Goal: Information Seeking & Learning: Learn about a topic

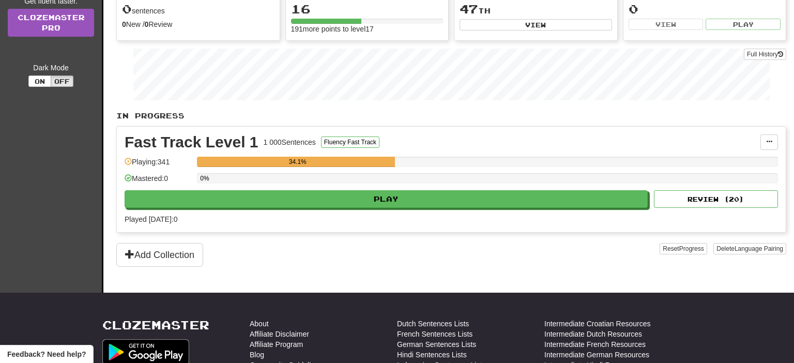
scroll to position [163, 0]
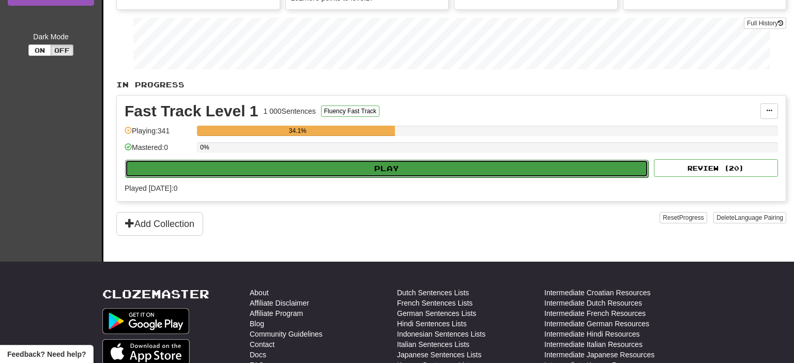
click at [380, 160] on button "Play" at bounding box center [386, 169] width 523 height 18
select select "**"
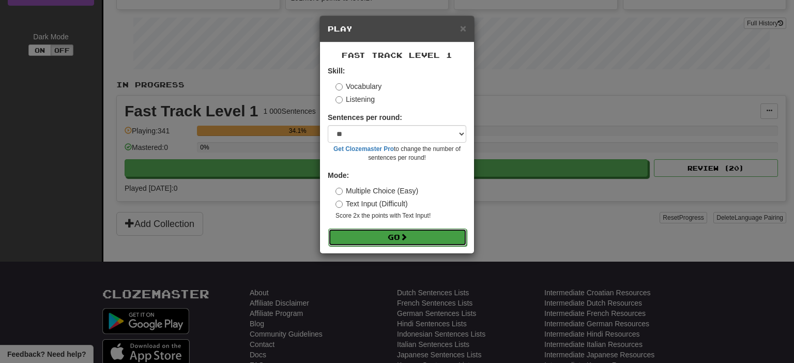
click at [400, 241] on button "Go" at bounding box center [397, 237] width 138 height 18
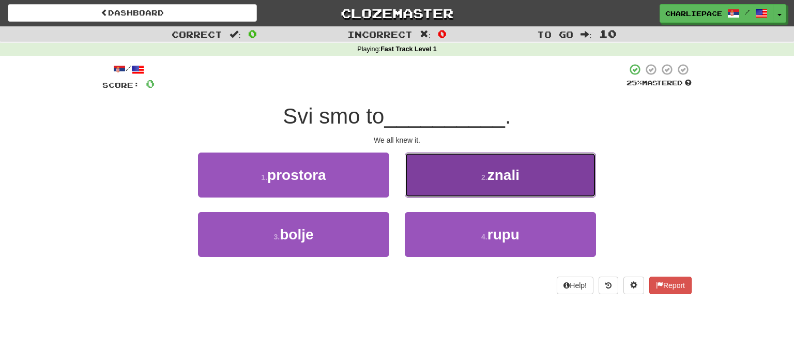
click at [496, 180] on span "znali" at bounding box center [503, 175] width 32 height 16
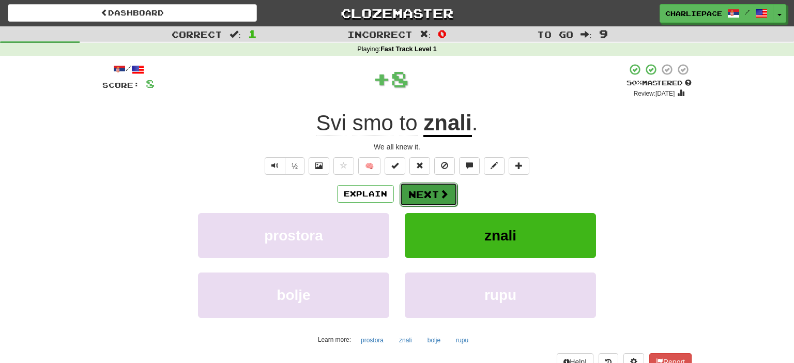
click at [439, 190] on span at bounding box center [443, 193] width 9 height 9
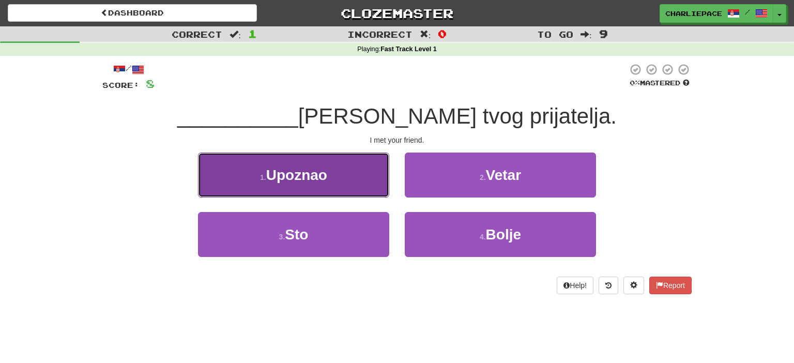
click at [334, 180] on button "1 . Upoznao" at bounding box center [293, 174] width 191 height 45
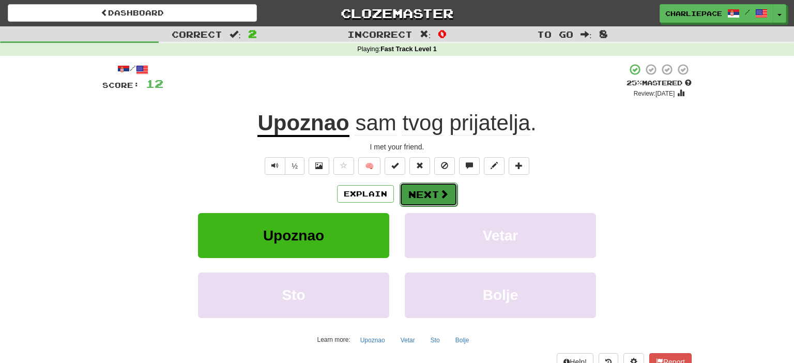
click at [422, 196] on button "Next" at bounding box center [428, 194] width 58 height 24
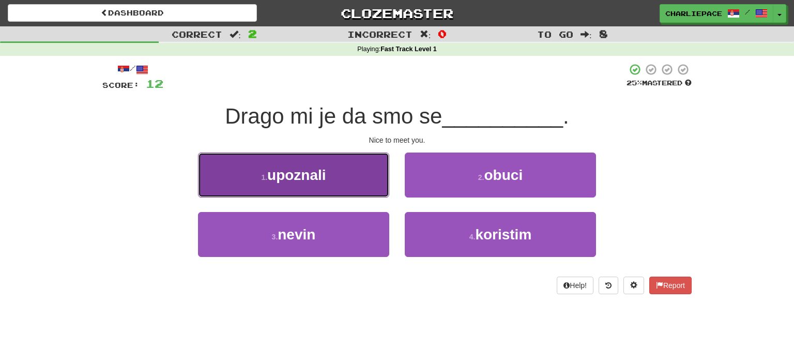
click at [317, 179] on span "upoznali" at bounding box center [296, 175] width 59 height 16
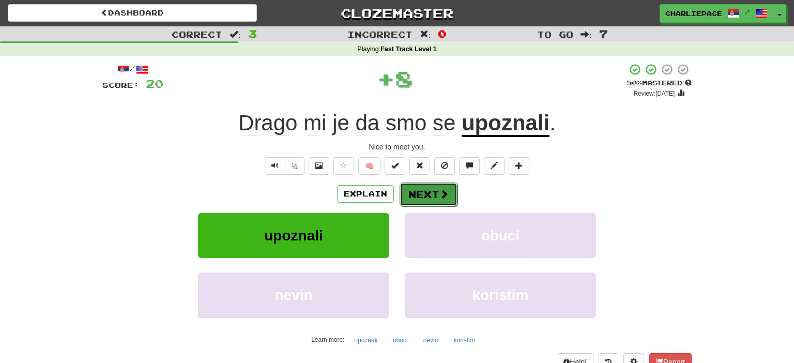
click at [429, 202] on button "Next" at bounding box center [428, 194] width 58 height 24
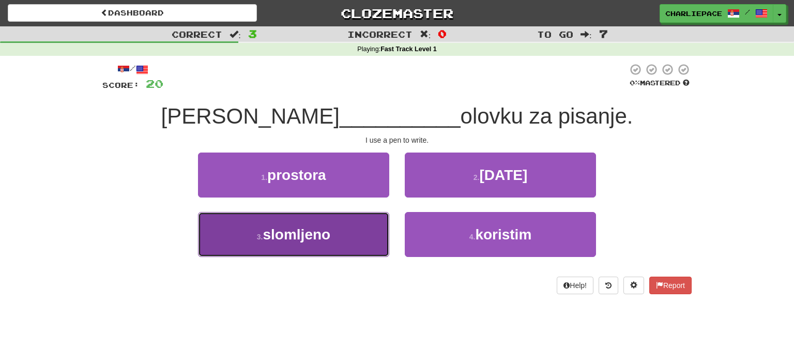
click at [289, 241] on span "slomljeno" at bounding box center [297, 234] width 68 height 16
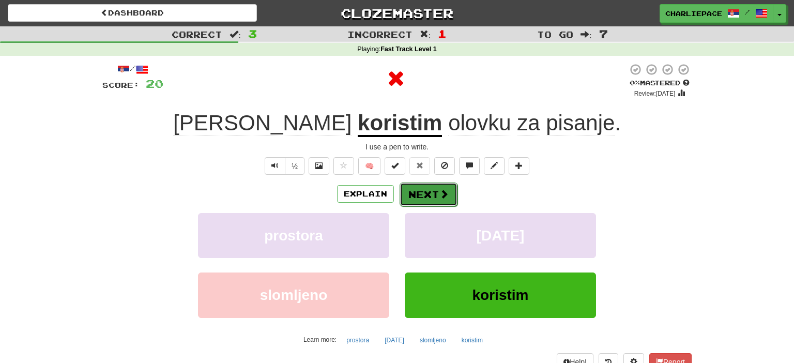
click at [435, 193] on button "Next" at bounding box center [428, 194] width 58 height 24
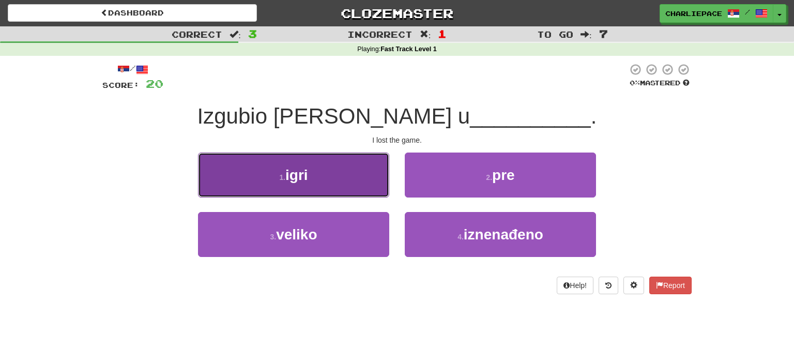
click at [317, 181] on button "1 . igri" at bounding box center [293, 174] width 191 height 45
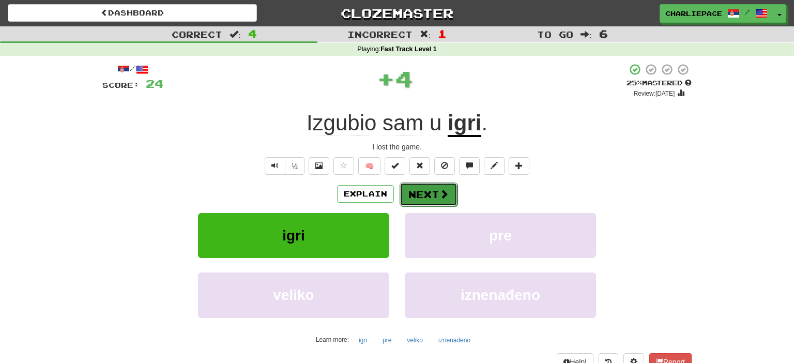
click at [431, 195] on button "Next" at bounding box center [428, 194] width 58 height 24
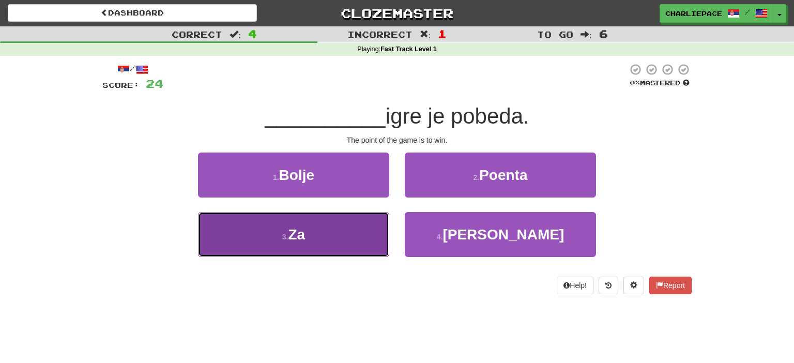
click at [299, 243] on button "3 . Za" at bounding box center [293, 234] width 191 height 45
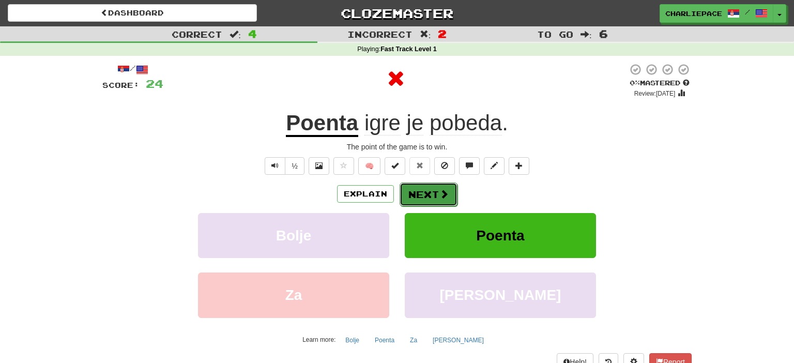
click at [421, 191] on button "Next" at bounding box center [428, 194] width 58 height 24
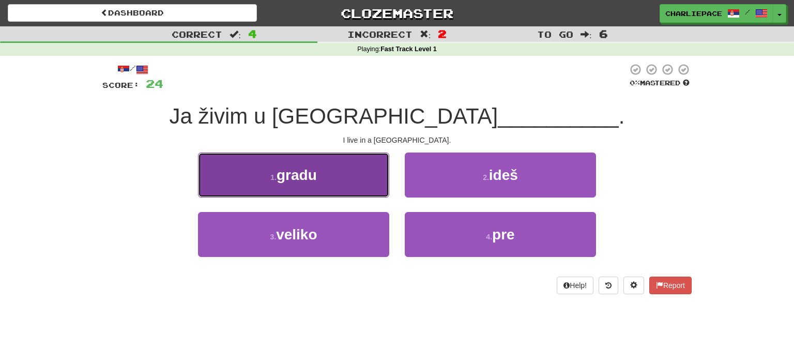
click at [322, 175] on button "1 . gradu" at bounding box center [293, 174] width 191 height 45
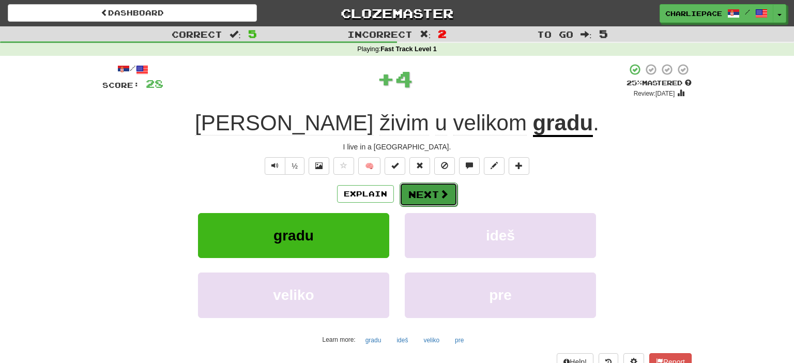
click at [428, 195] on button "Next" at bounding box center [428, 194] width 58 height 24
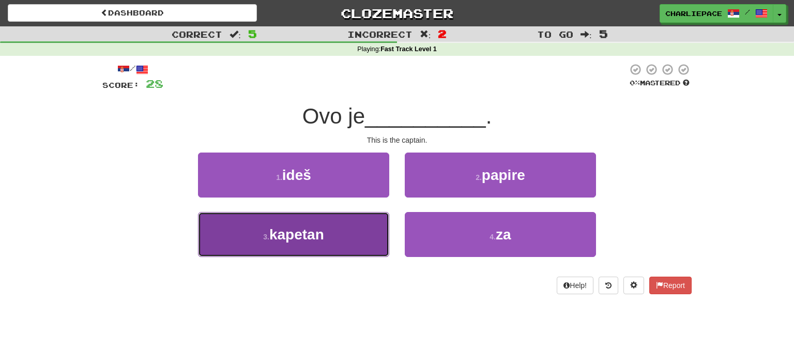
click at [282, 247] on button "3 . kapetan" at bounding box center [293, 234] width 191 height 45
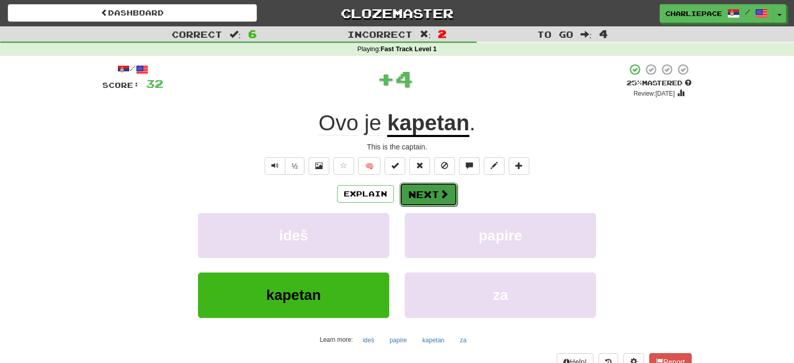
click at [422, 194] on button "Next" at bounding box center [428, 194] width 58 height 24
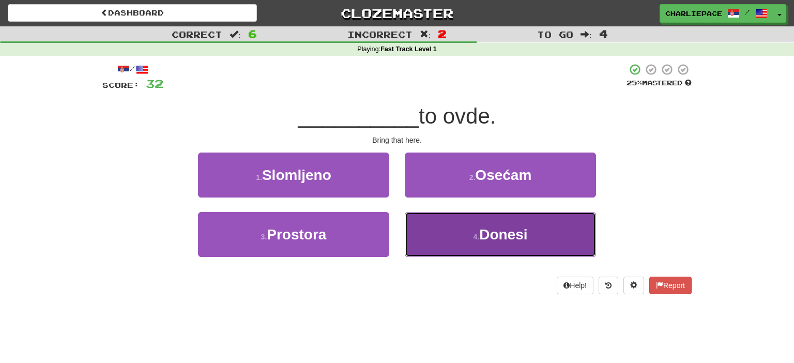
click at [456, 229] on button "4 . Donesi" at bounding box center [500, 234] width 191 height 45
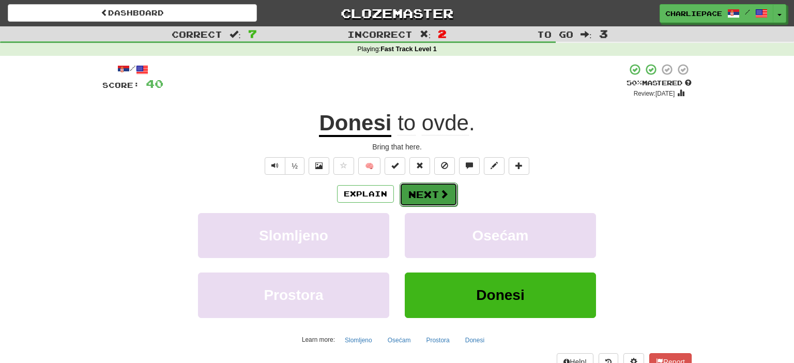
click at [429, 190] on button "Next" at bounding box center [428, 194] width 58 height 24
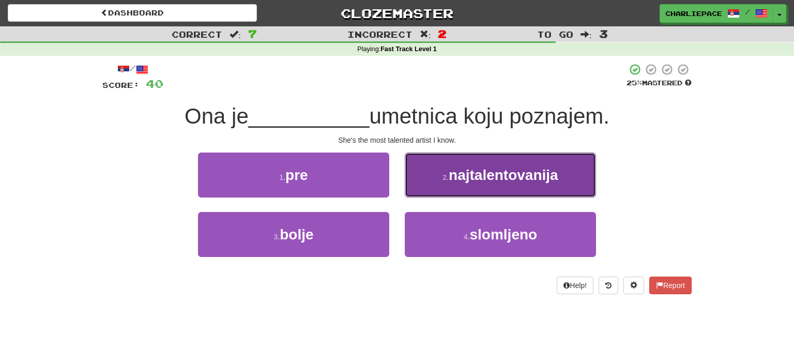
click at [459, 175] on span "najtalentovanija" at bounding box center [504, 175] width 110 height 16
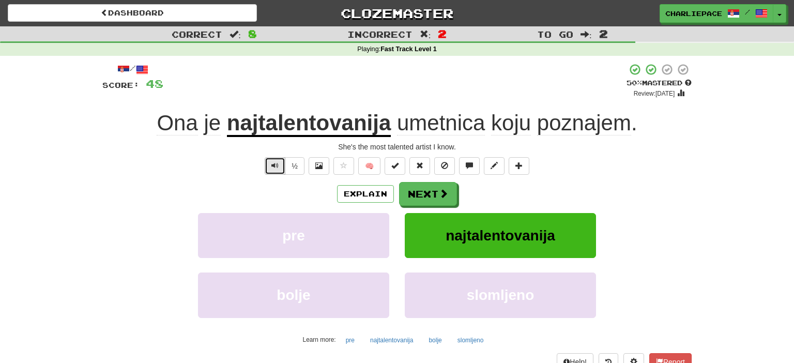
click at [274, 167] on span "Text-to-speech controls" at bounding box center [274, 165] width 7 height 7
click at [433, 195] on button "Next" at bounding box center [428, 194] width 58 height 24
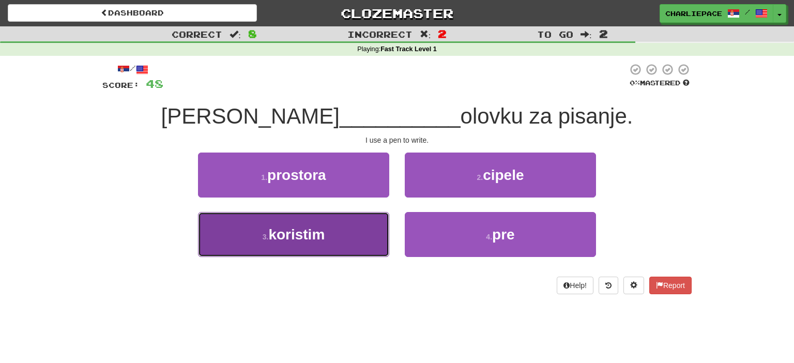
click at [322, 244] on button "3 . koristim" at bounding box center [293, 234] width 191 height 45
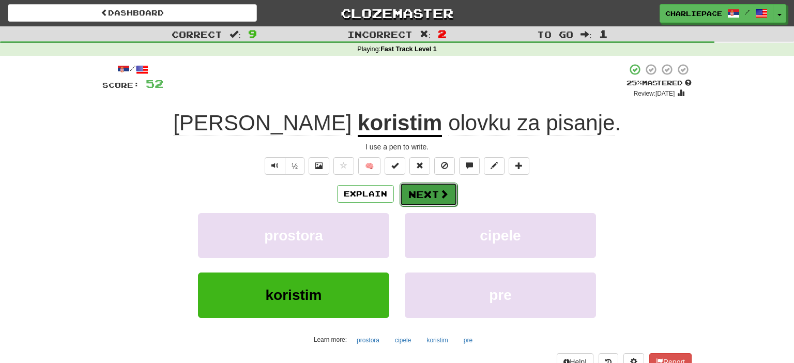
click at [430, 196] on button "Next" at bounding box center [428, 194] width 58 height 24
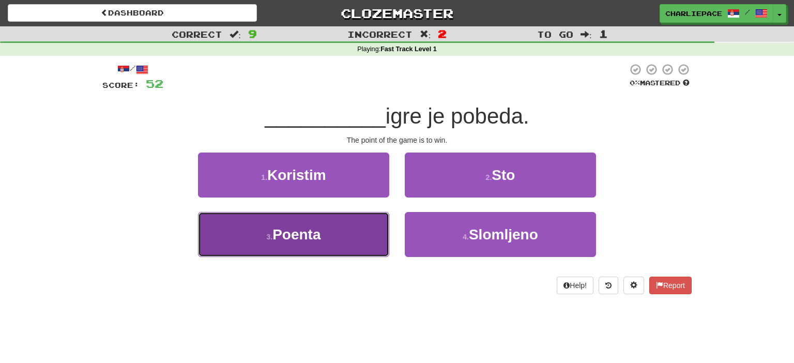
click at [330, 247] on button "3 . Poenta" at bounding box center [293, 234] width 191 height 45
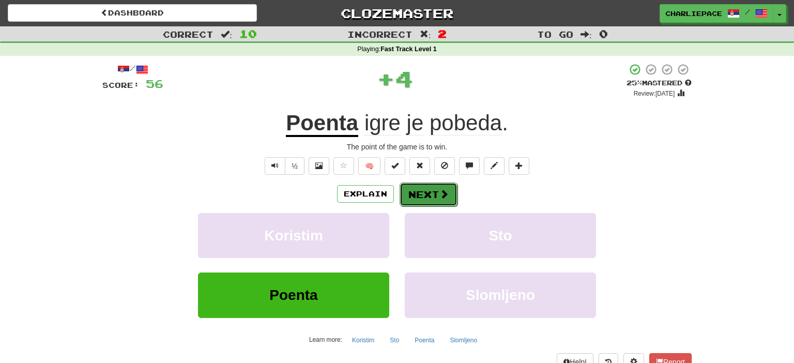
click at [448, 193] on span at bounding box center [443, 193] width 9 height 9
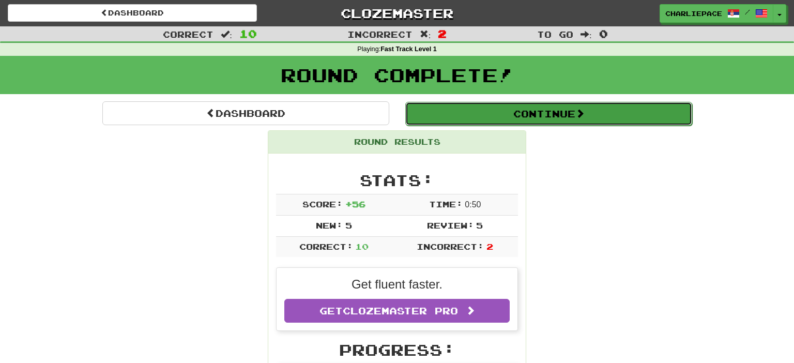
click at [551, 117] on button "Continue" at bounding box center [548, 114] width 287 height 24
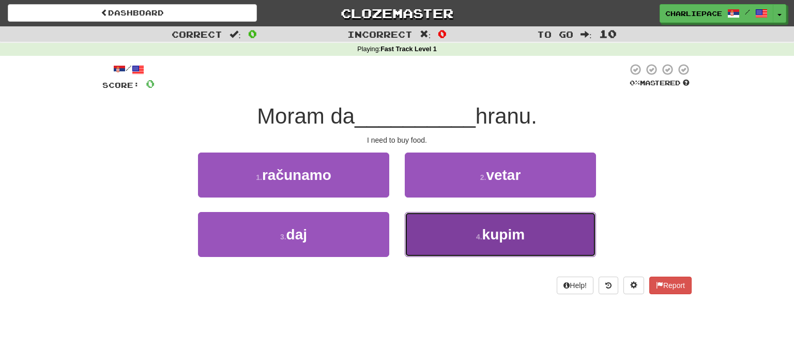
click at [507, 249] on button "4 . kupim" at bounding box center [500, 234] width 191 height 45
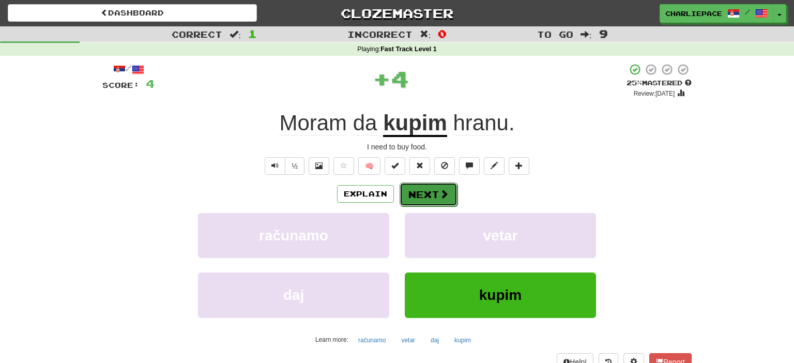
click at [434, 205] on button "Next" at bounding box center [428, 194] width 58 height 24
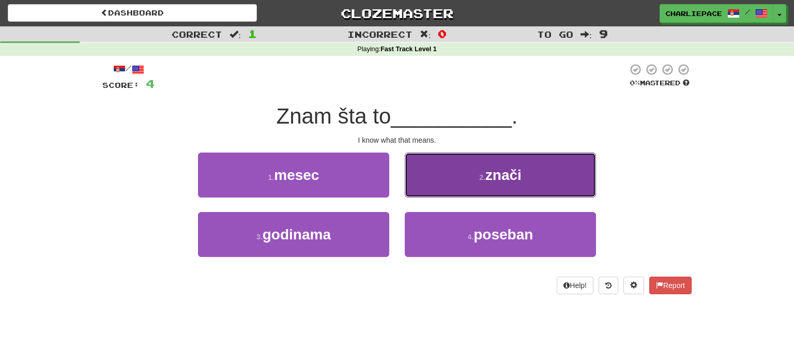
click at [515, 177] on span "znači" at bounding box center [503, 175] width 36 height 16
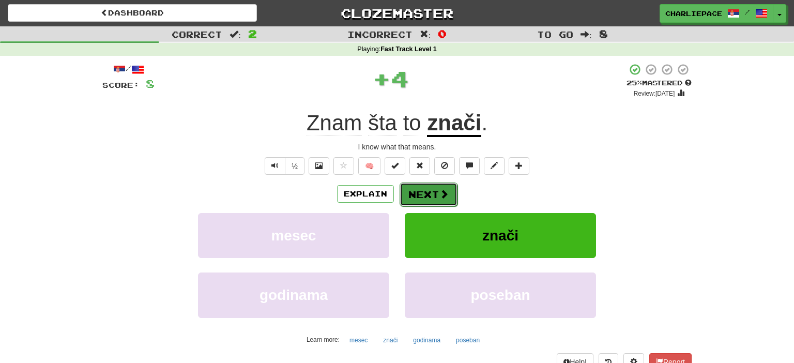
click at [423, 191] on button "Next" at bounding box center [428, 194] width 58 height 24
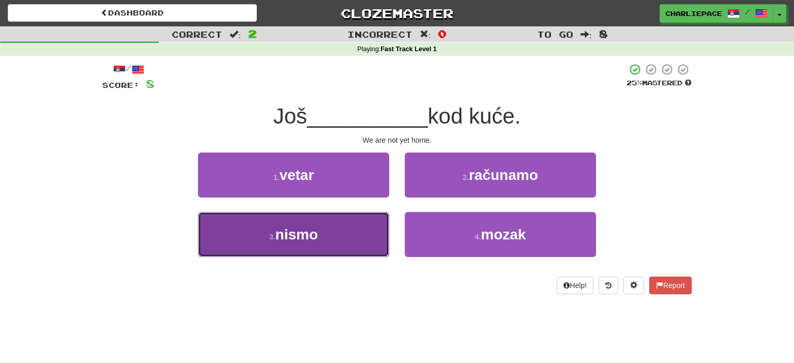
click at [292, 238] on span "nismo" at bounding box center [296, 234] width 42 height 16
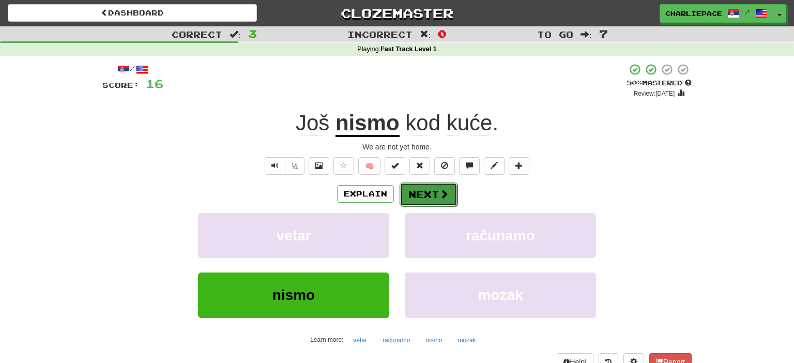
click at [438, 197] on button "Next" at bounding box center [428, 194] width 58 height 24
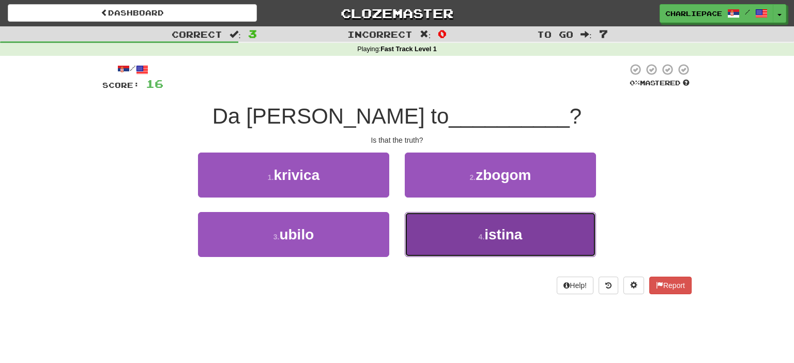
click at [495, 240] on span "istina" at bounding box center [503, 234] width 38 height 16
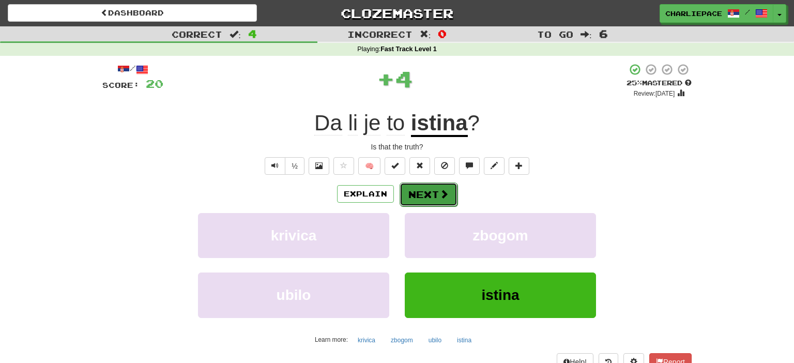
click at [432, 198] on button "Next" at bounding box center [428, 194] width 58 height 24
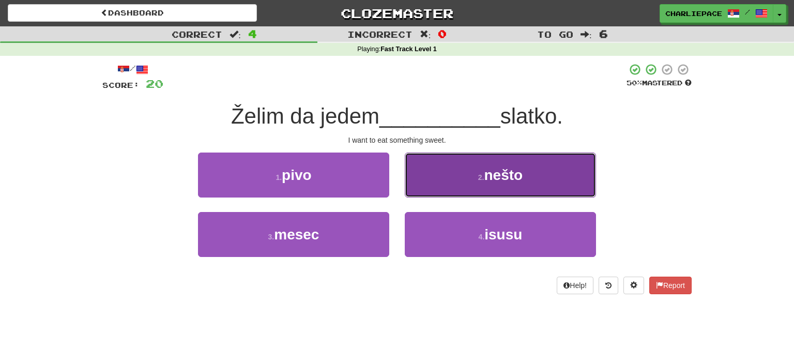
click at [547, 181] on button "2 . nešto" at bounding box center [500, 174] width 191 height 45
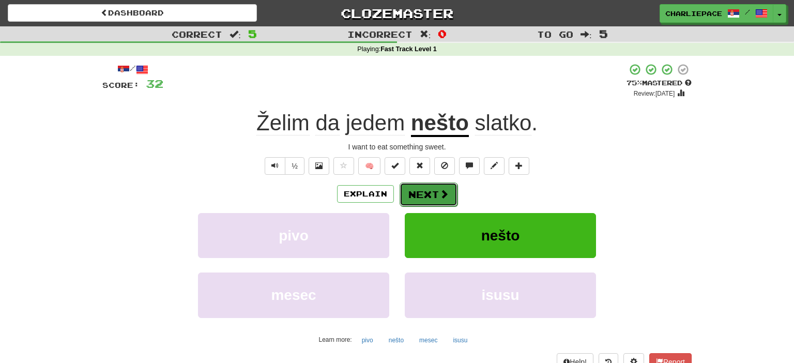
click at [439, 198] on span at bounding box center [443, 193] width 9 height 9
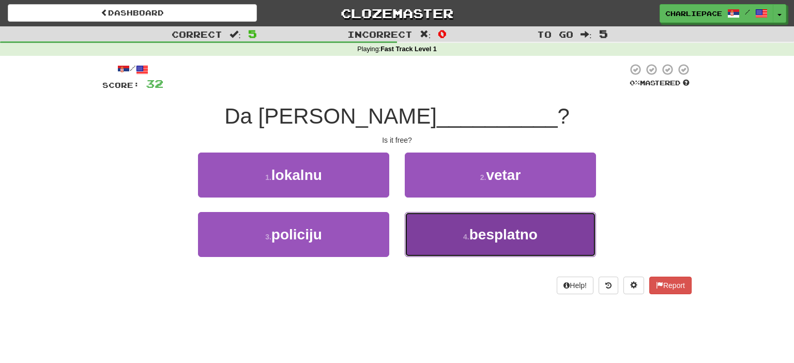
click at [457, 248] on button "4 . besplatno" at bounding box center [500, 234] width 191 height 45
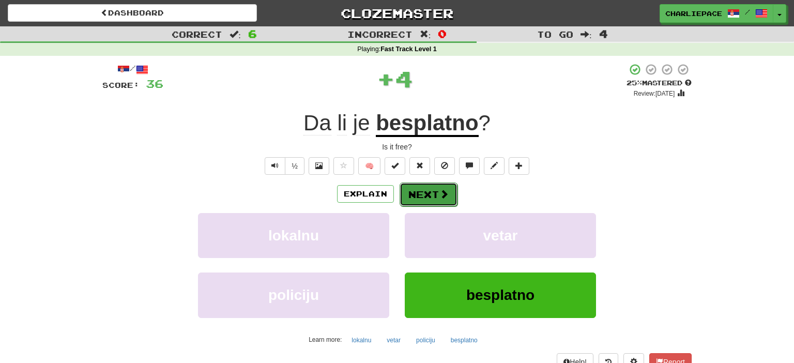
click at [438, 197] on button "Next" at bounding box center [428, 194] width 58 height 24
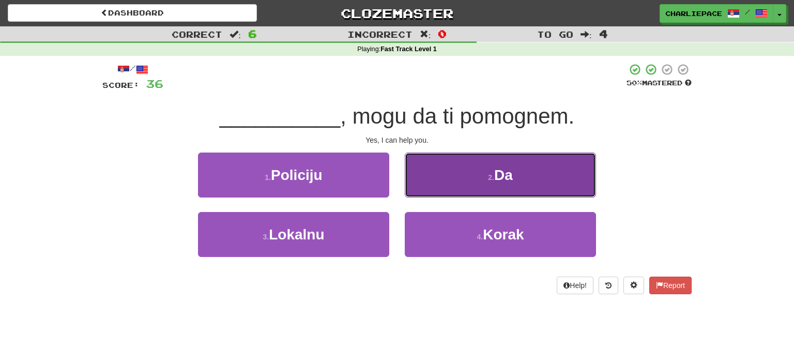
click at [513, 174] on span "Da" at bounding box center [503, 175] width 19 height 16
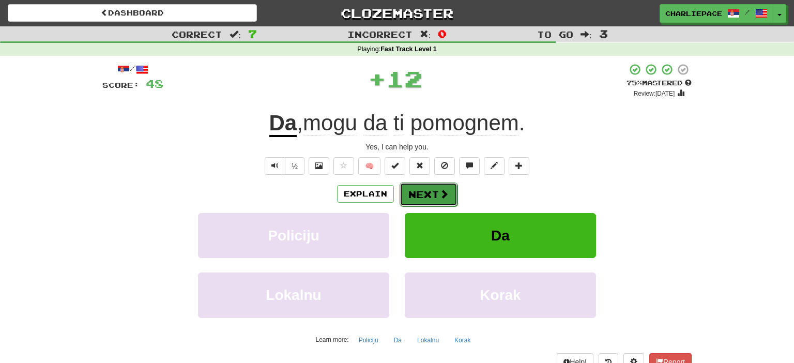
click at [439, 194] on span at bounding box center [443, 193] width 9 height 9
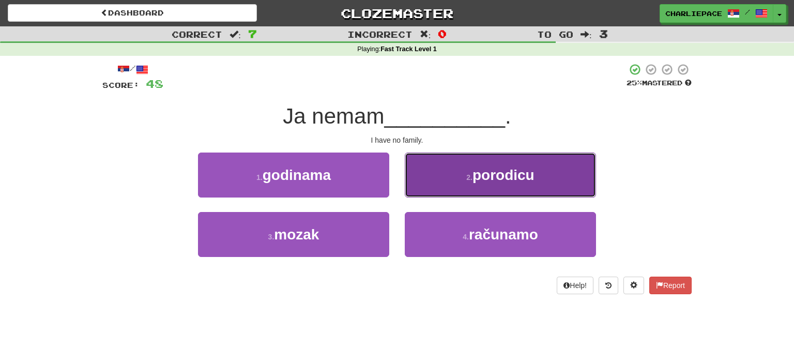
click at [479, 178] on span "porodicu" at bounding box center [503, 175] width 62 height 16
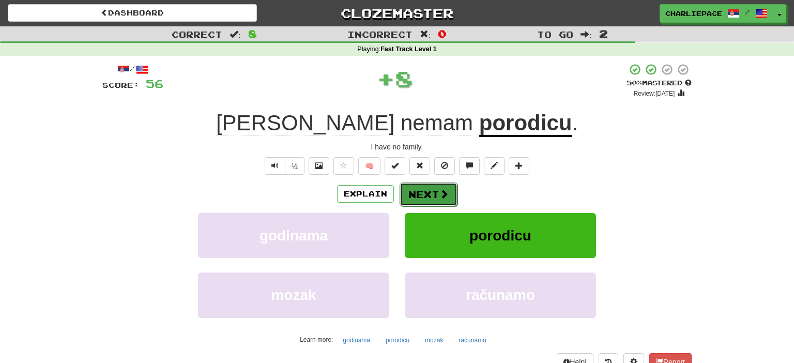
click at [449, 197] on button "Next" at bounding box center [428, 194] width 58 height 24
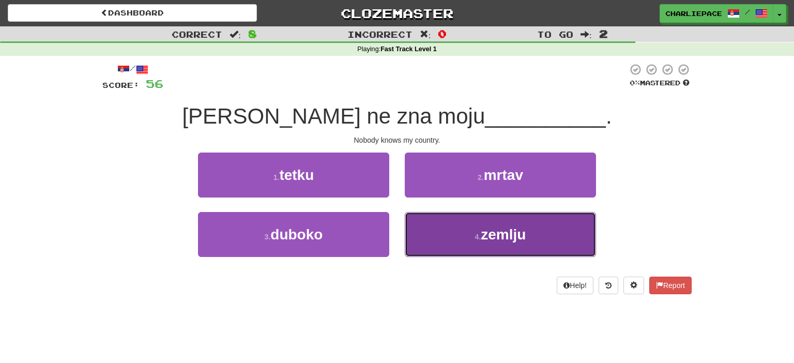
click at [443, 242] on button "4 . zemlju" at bounding box center [500, 234] width 191 height 45
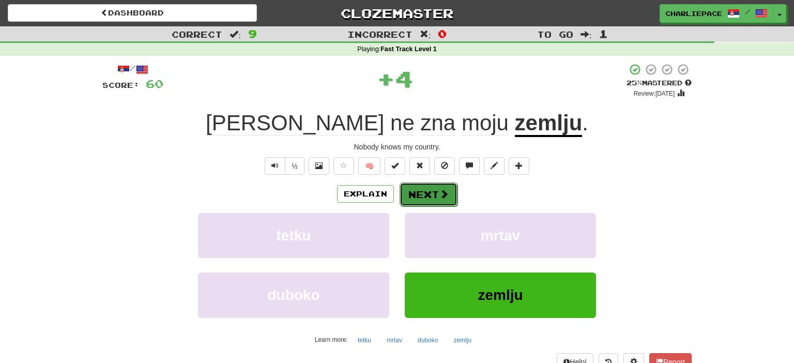
click at [433, 197] on button "Next" at bounding box center [428, 194] width 58 height 24
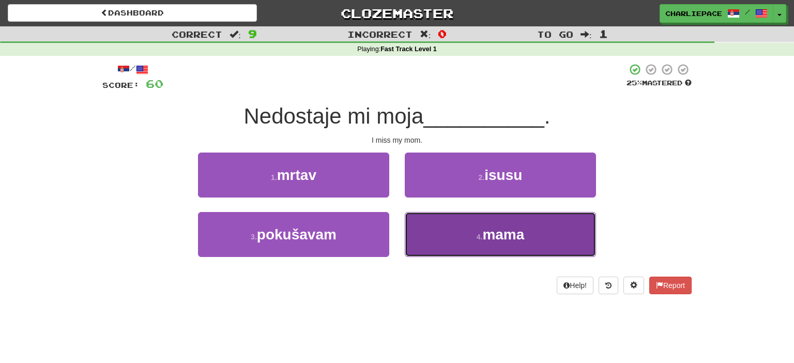
click at [511, 254] on button "4 . mama" at bounding box center [500, 234] width 191 height 45
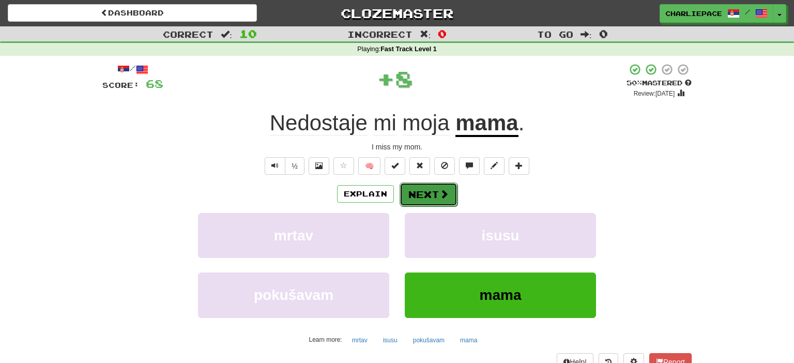
click at [428, 191] on button "Next" at bounding box center [428, 194] width 58 height 24
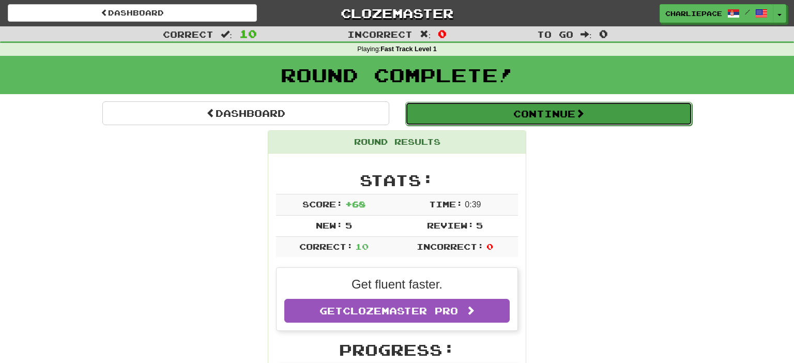
click at [548, 113] on button "Continue" at bounding box center [548, 114] width 287 height 24
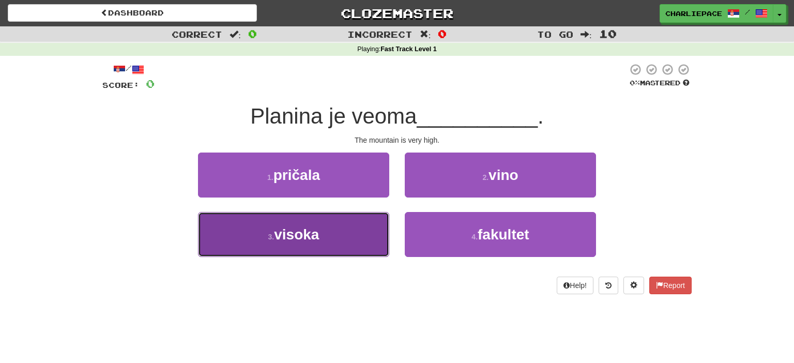
click at [334, 239] on button "3 . visoka" at bounding box center [293, 234] width 191 height 45
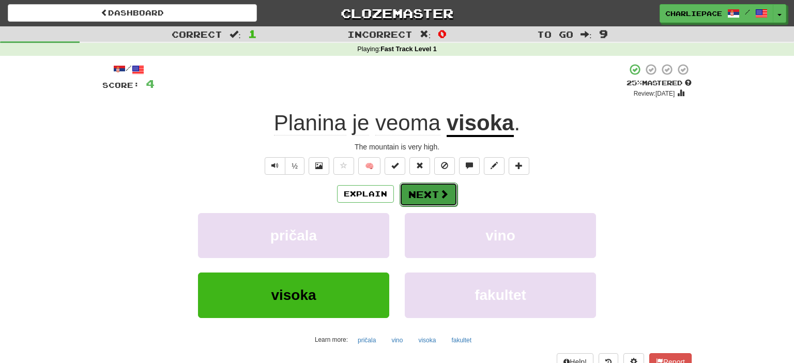
click at [423, 198] on button "Next" at bounding box center [428, 194] width 58 height 24
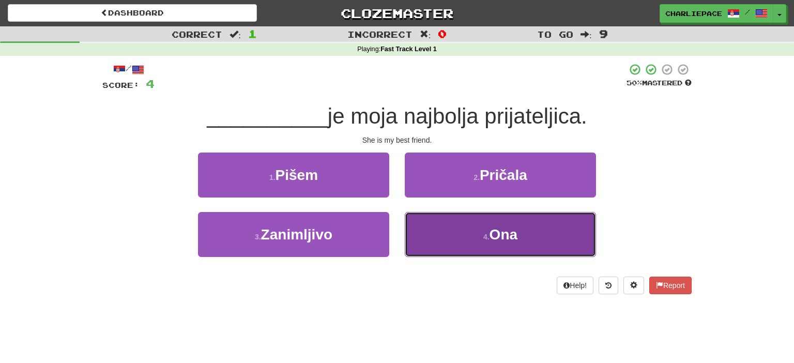
click at [499, 232] on span "Ona" at bounding box center [503, 234] width 28 height 16
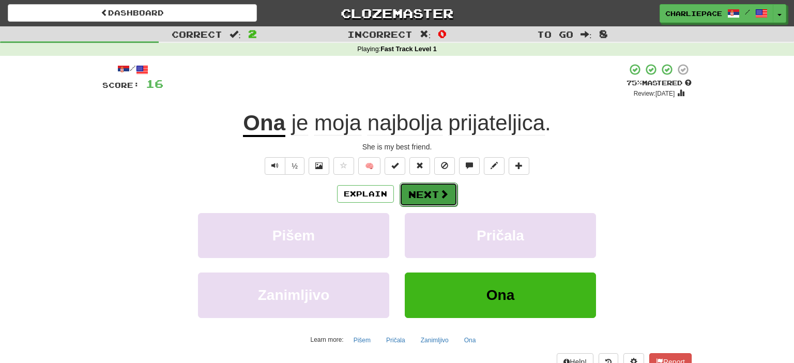
click at [450, 197] on button "Next" at bounding box center [428, 194] width 58 height 24
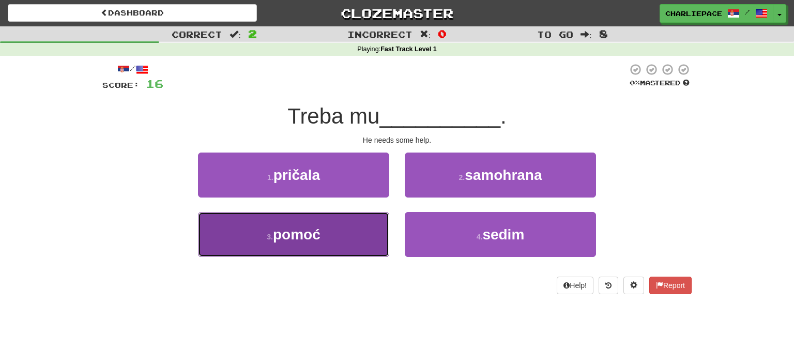
click at [343, 237] on button "3 . pomoć" at bounding box center [293, 234] width 191 height 45
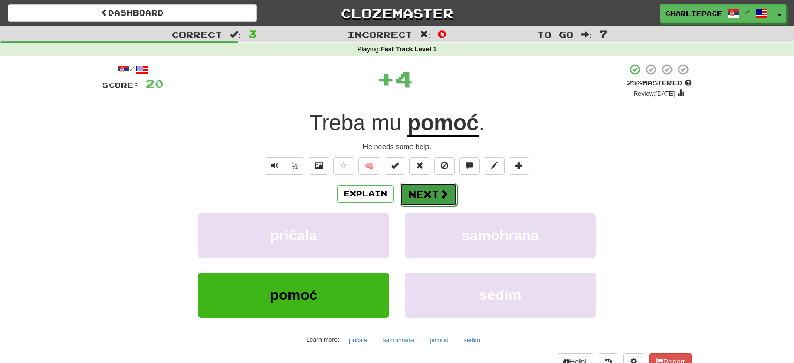
click at [446, 197] on span at bounding box center [443, 193] width 9 height 9
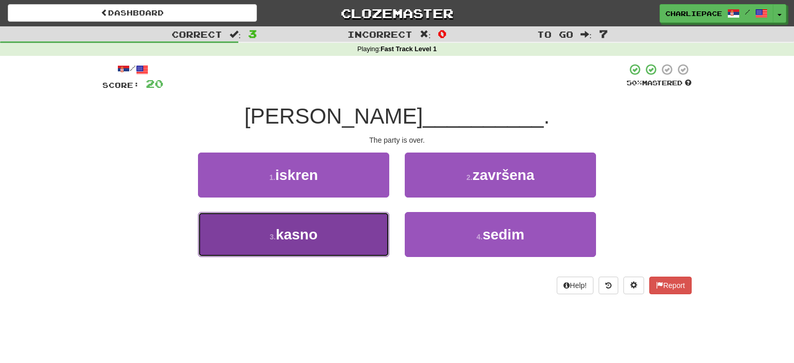
click at [317, 232] on span "kasno" at bounding box center [296, 234] width 42 height 16
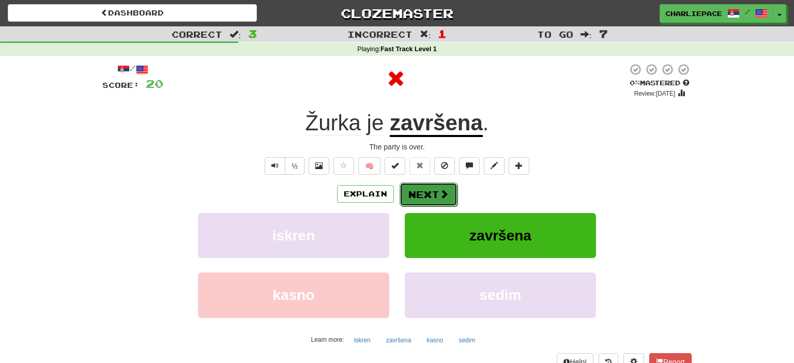
click at [433, 189] on button "Next" at bounding box center [428, 194] width 58 height 24
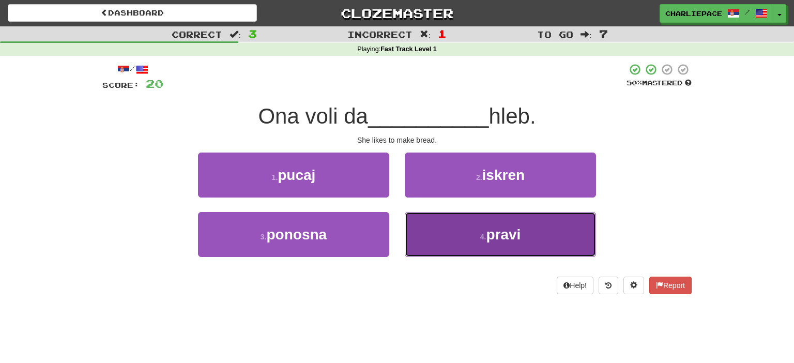
click at [473, 229] on button "4 . pravi" at bounding box center [500, 234] width 191 height 45
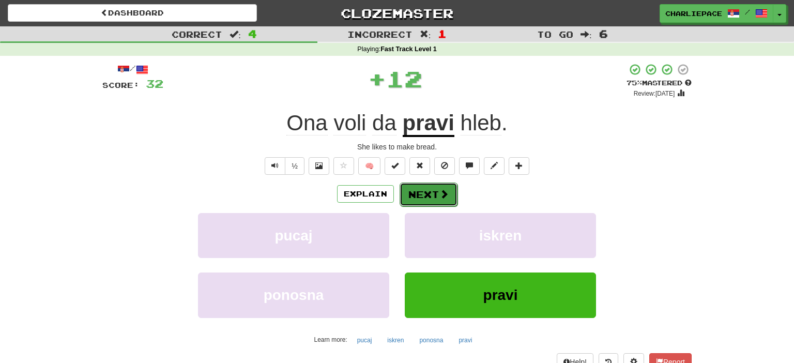
click at [430, 194] on button "Next" at bounding box center [428, 194] width 58 height 24
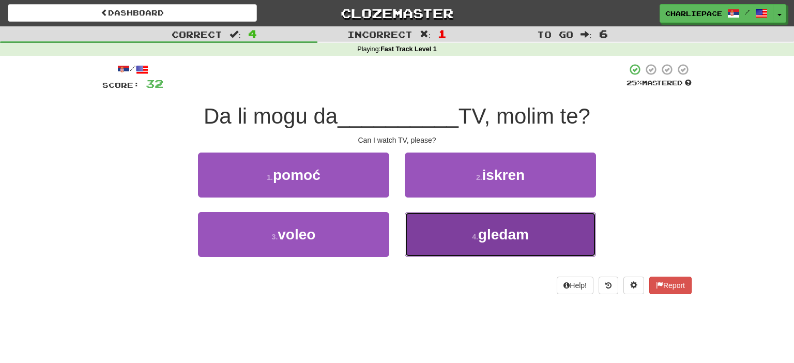
click at [481, 238] on span "gledam" at bounding box center [503, 234] width 51 height 16
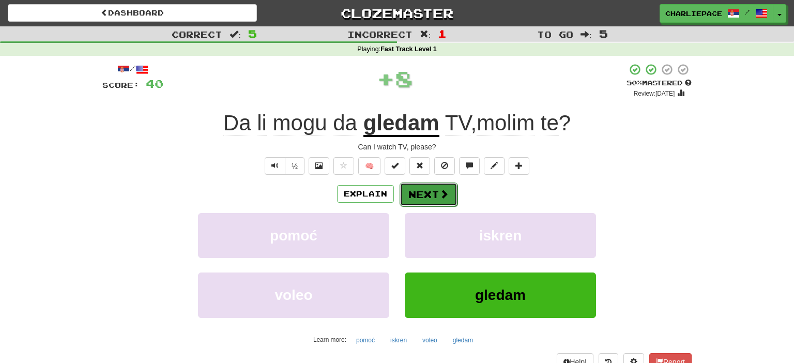
click at [437, 202] on button "Next" at bounding box center [428, 194] width 58 height 24
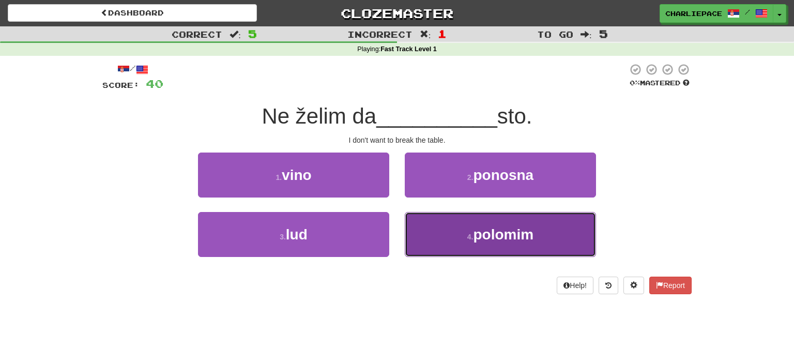
click at [513, 233] on span "polomim" at bounding box center [503, 234] width 60 height 16
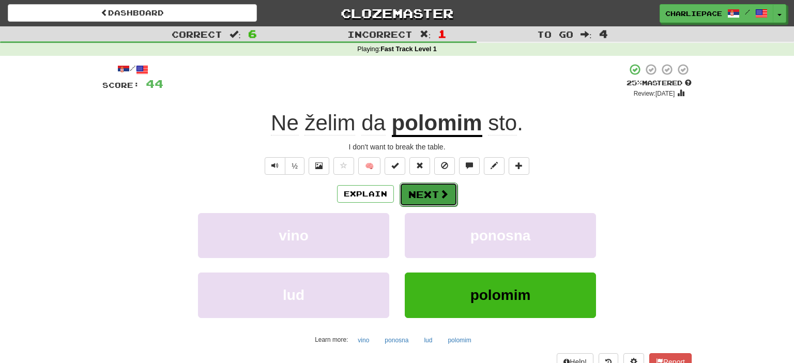
click at [447, 205] on button "Next" at bounding box center [428, 194] width 58 height 24
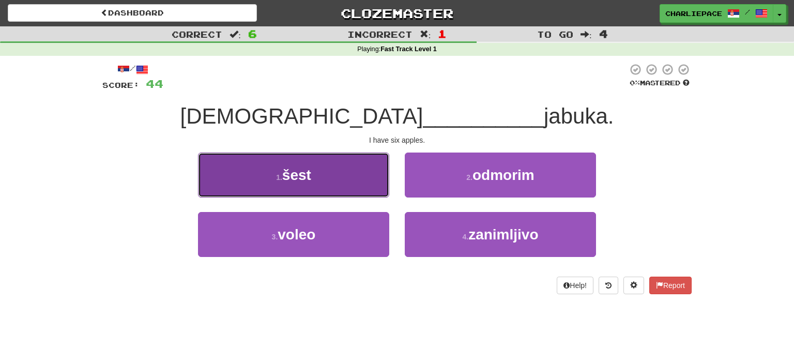
click at [341, 170] on button "1 . šest" at bounding box center [293, 174] width 191 height 45
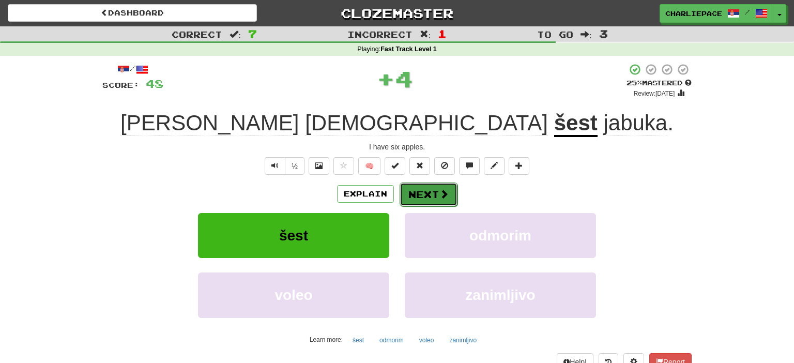
click at [449, 196] on button "Next" at bounding box center [428, 194] width 58 height 24
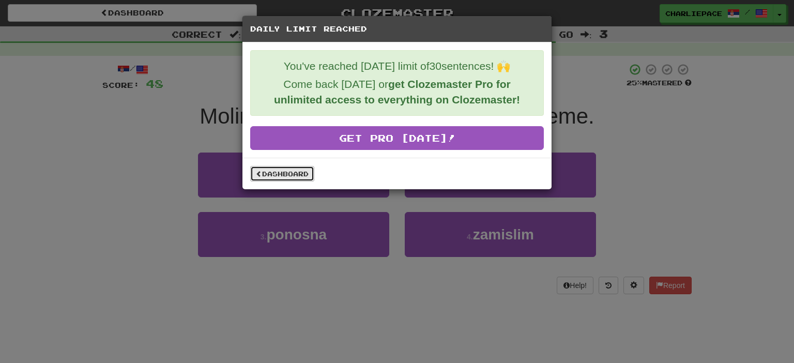
click at [295, 177] on link "Dashboard" at bounding box center [282, 174] width 64 height 16
